Goal: Task Accomplishment & Management: Use online tool/utility

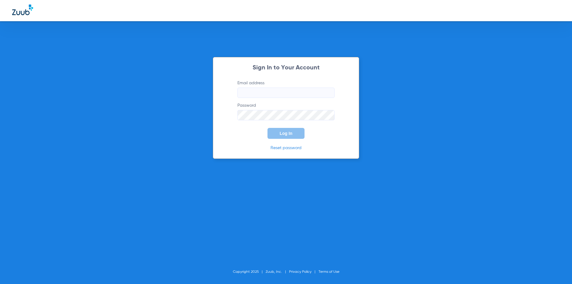
type input "elizabethzepeda53@mydentalmail.com"
click at [286, 133] on span "Log In" at bounding box center [286, 133] width 13 height 5
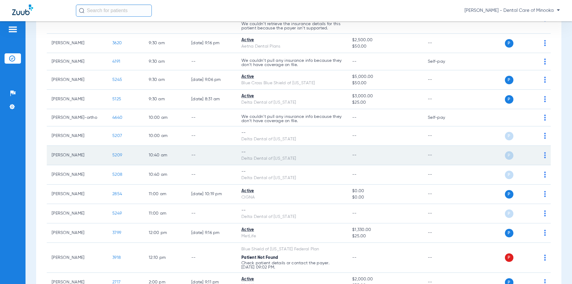
scroll to position [121, 0]
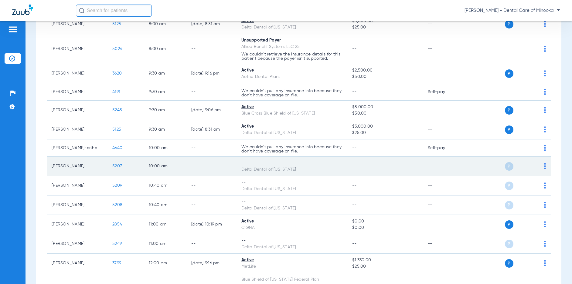
scroll to position [121, 0]
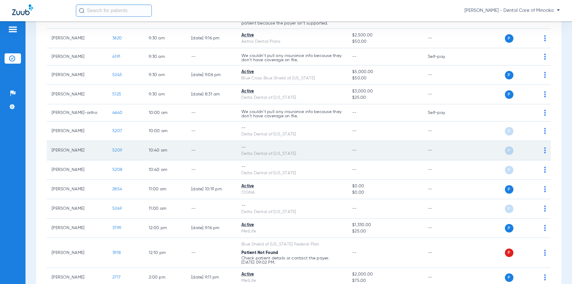
click at [544, 148] on img at bounding box center [545, 151] width 2 height 6
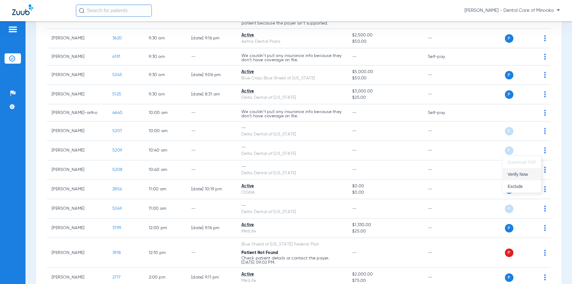
click at [525, 173] on span "Verify Now" at bounding box center [522, 174] width 29 height 4
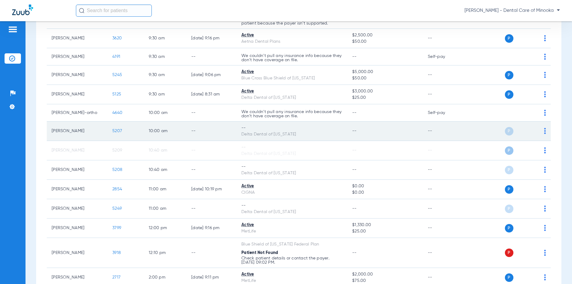
click at [539, 136] on td "P S" at bounding box center [507, 131] width 87 height 19
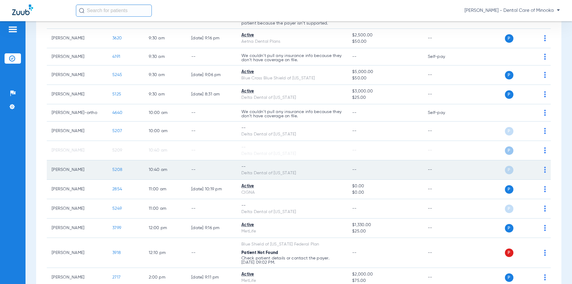
click at [544, 168] on img at bounding box center [545, 170] width 2 height 6
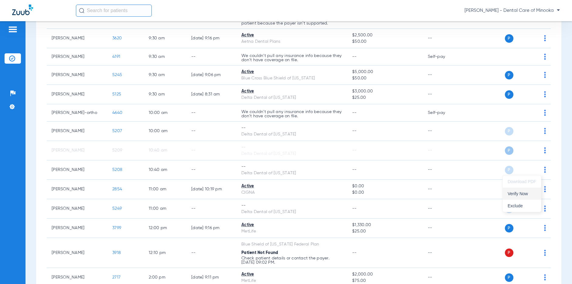
click at [524, 194] on span "Verify Now" at bounding box center [522, 194] width 29 height 4
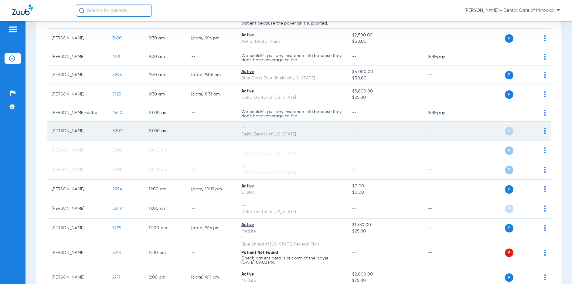
click at [539, 131] on div "P S" at bounding box center [505, 131] width 82 height 9
click at [542, 133] on td "P S" at bounding box center [507, 131] width 87 height 19
click at [541, 133] on td "P S" at bounding box center [507, 131] width 87 height 19
click at [544, 131] on img at bounding box center [545, 131] width 2 height 6
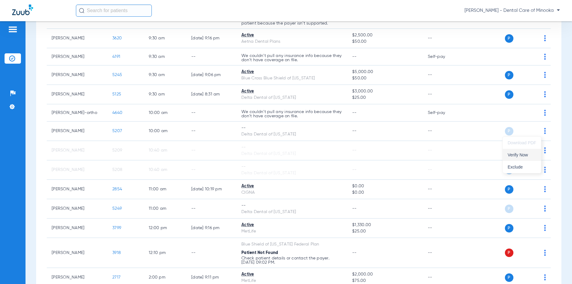
click at [525, 155] on span "Verify Now" at bounding box center [522, 155] width 29 height 4
